Goal: Find specific page/section: Find specific page/section

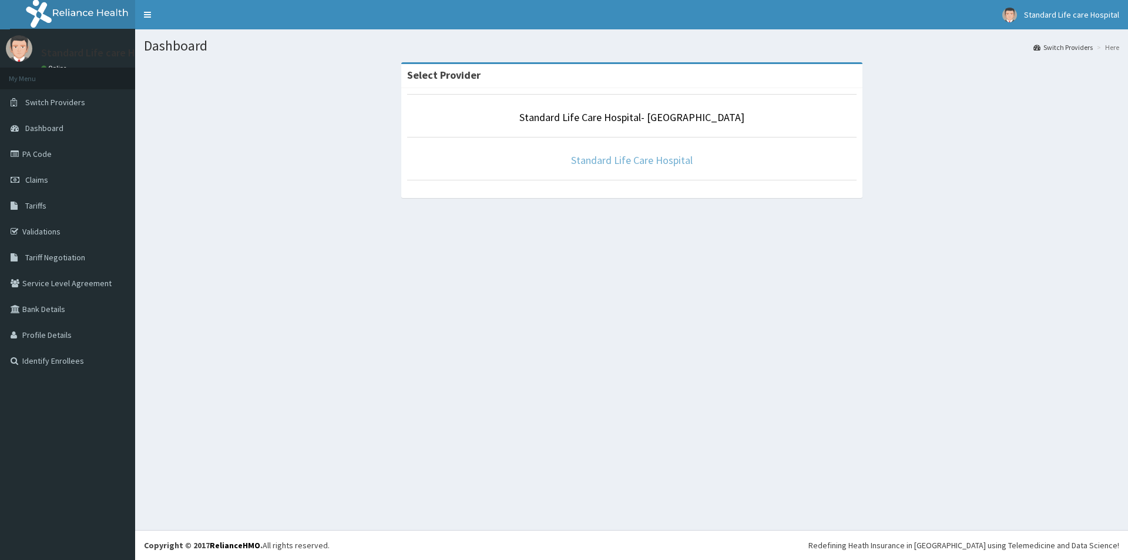
click at [641, 164] on link "Standard Life Care Hospital" at bounding box center [632, 160] width 122 height 14
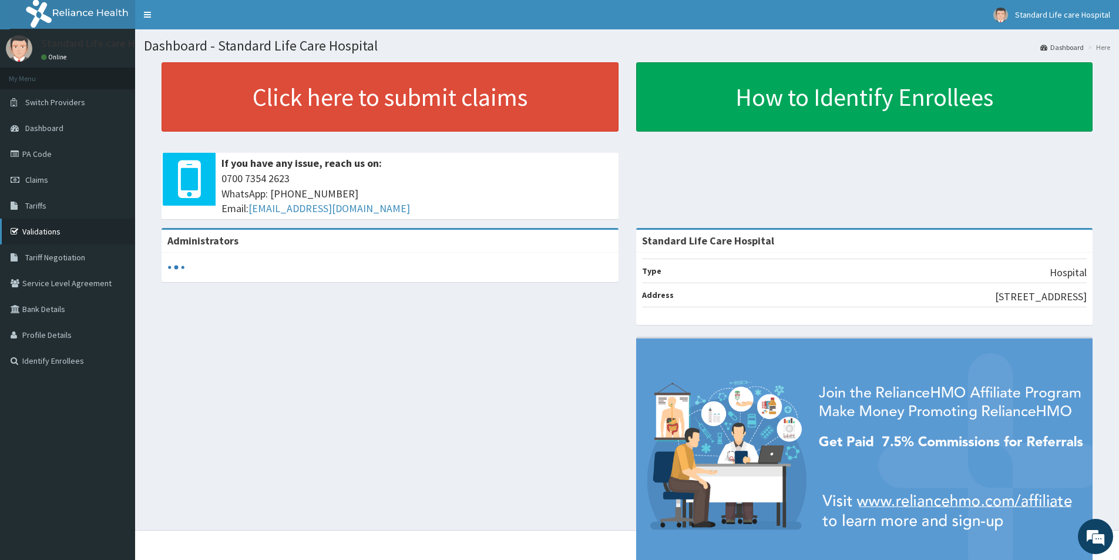
click at [50, 229] on link "Validations" at bounding box center [67, 232] width 135 height 26
